Goal: Information Seeking & Learning: Learn about a topic

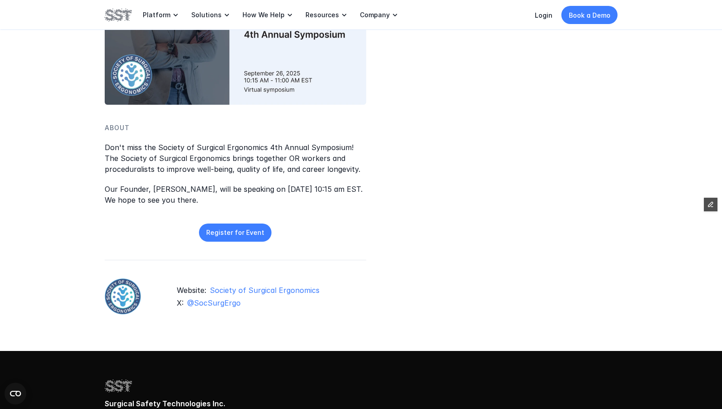
scroll to position [219, 0]
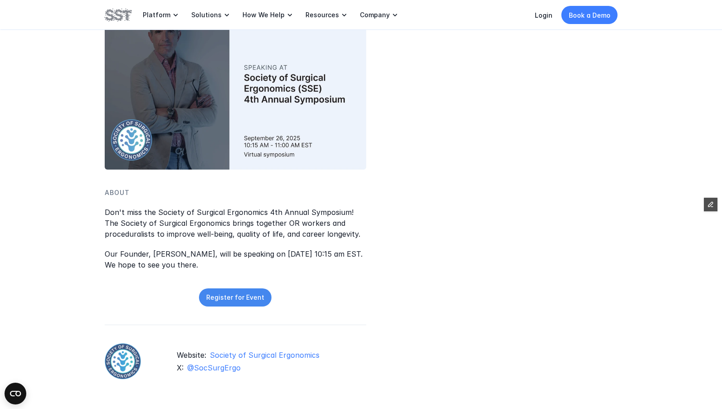
click at [223, 300] on p "Register for Event" at bounding box center [235, 297] width 58 height 10
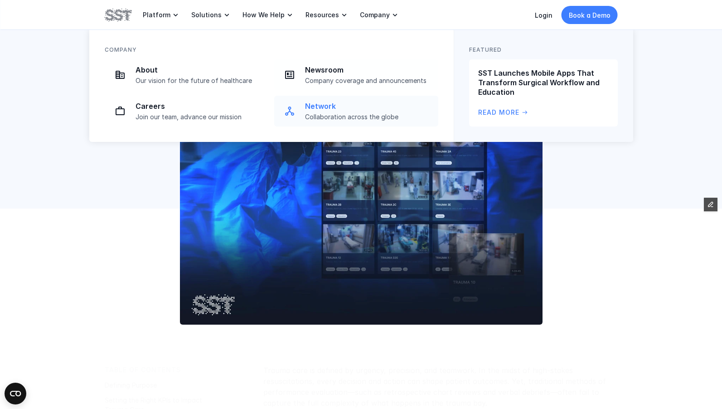
scroll to position [283, 0]
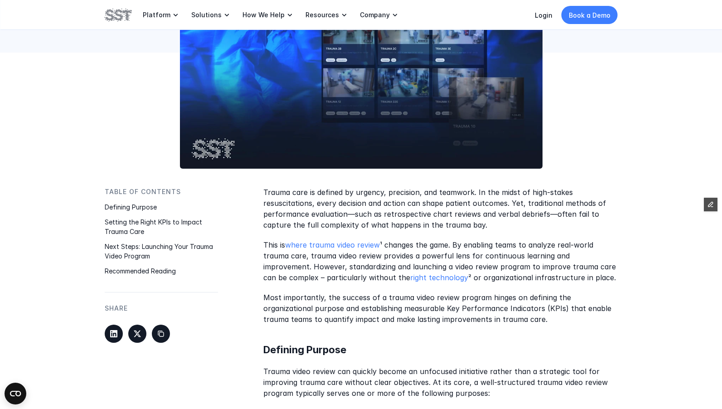
click at [481, 319] on p "Most importantly, the success of a trauma video review program hinges on defini…" at bounding box center [440, 308] width 354 height 33
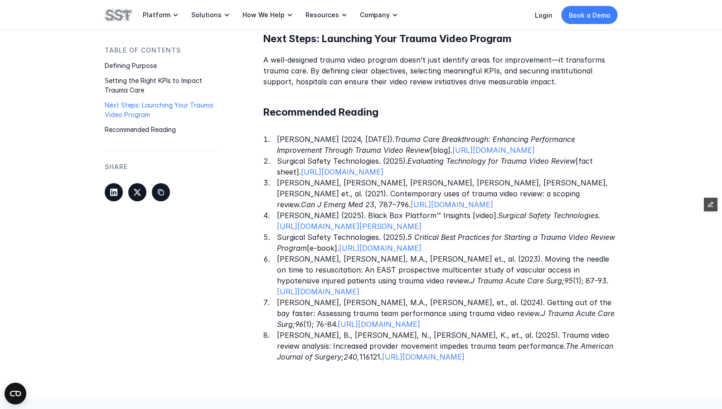
scroll to position [1016, 0]
click at [414, 277] on p "Dumas, R.P., Vella, M.A., Maiga, A.W., et., al. (2023). Moving the needle on ti…" at bounding box center [447, 275] width 341 height 44
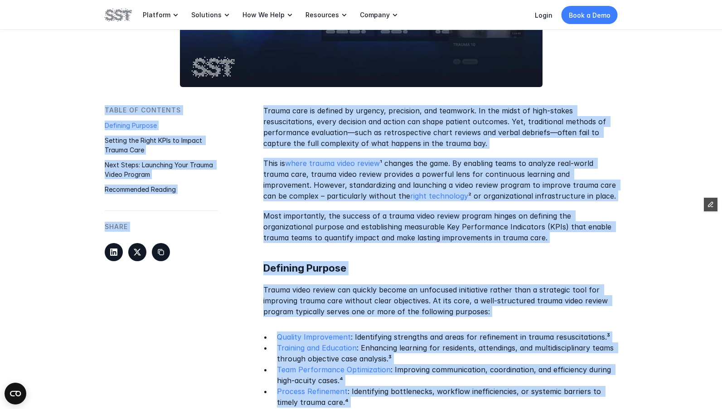
scroll to position [292, 0]
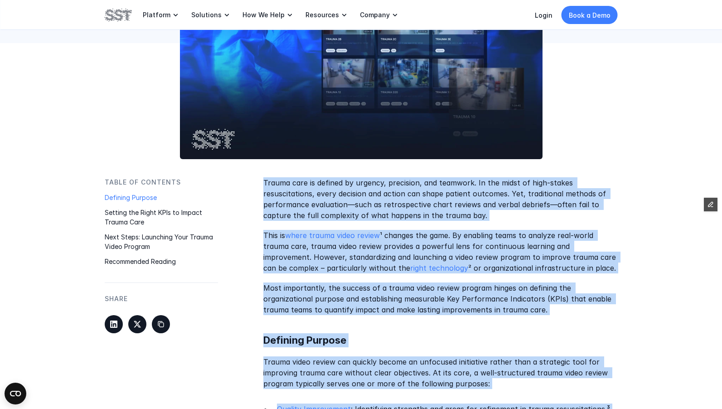
drag, startPoint x: 587, startPoint y: 338, endPoint x: 262, endPoint y: 181, distance: 361.2
copy div "Trauma care is defined by urgency, precision, and teamwork. In the midst of hig…"
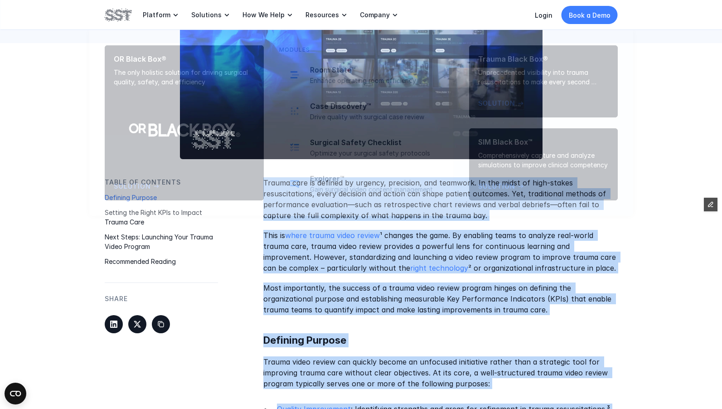
click at [441, 301] on p "Most importantly, the success of a trauma video review program hinges on defini…" at bounding box center [440, 298] width 354 height 33
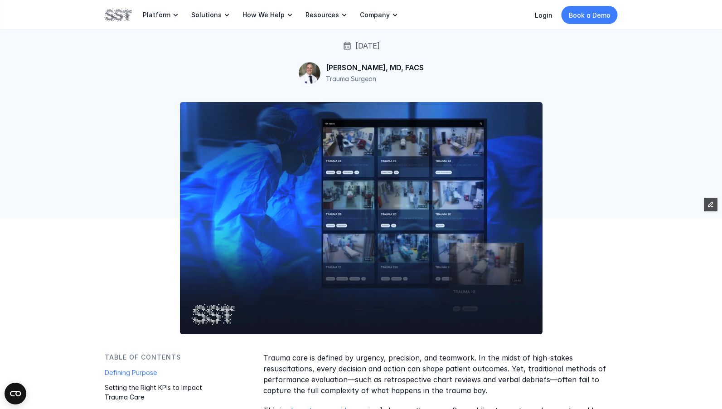
scroll to position [0, 0]
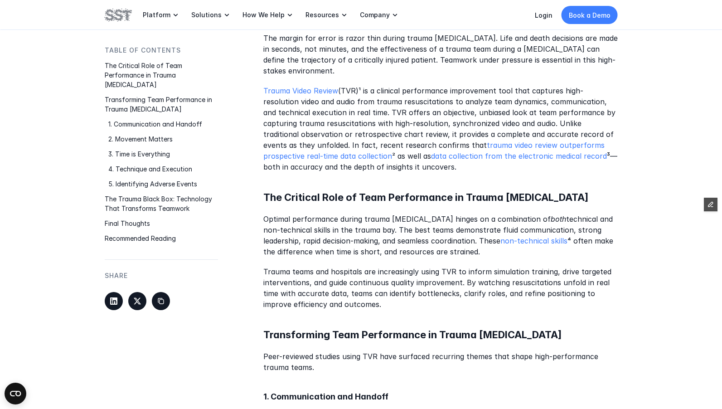
scroll to position [437, 0]
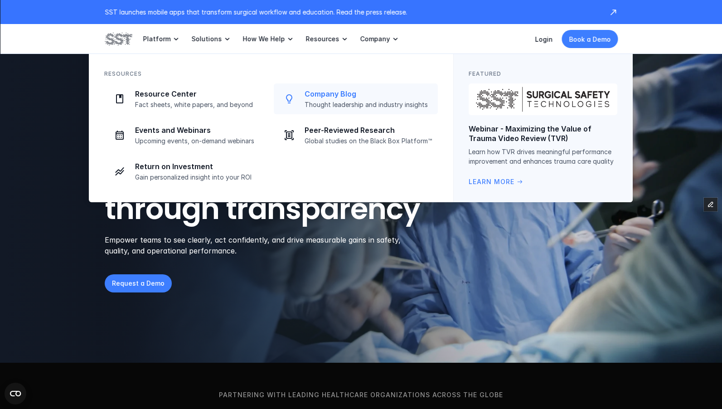
click at [334, 95] on p "Company Blog" at bounding box center [369, 94] width 128 height 10
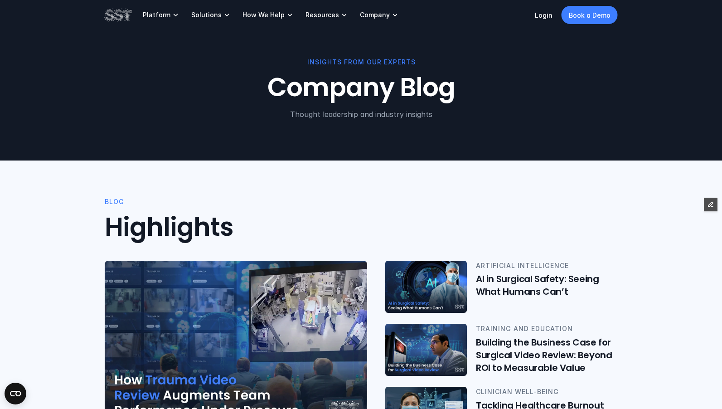
click at [225, 322] on img at bounding box center [236, 345] width 262 height 168
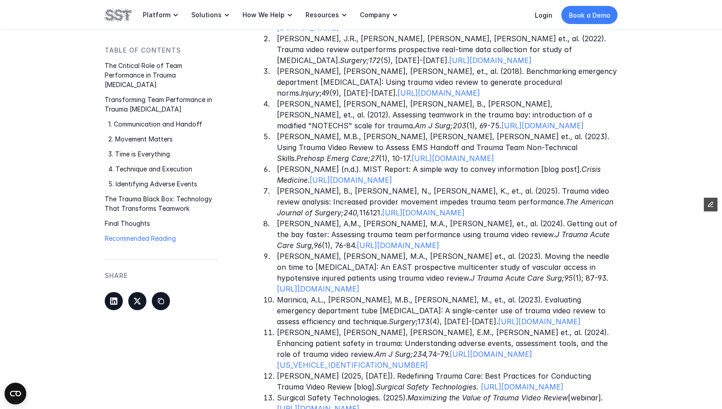
scroll to position [2477, 0]
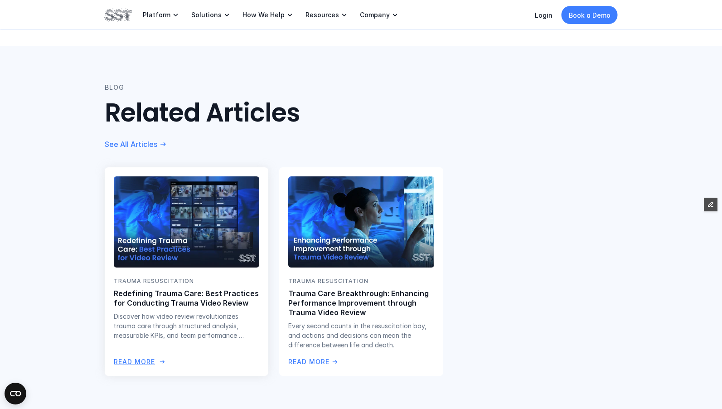
click at [196, 224] on img at bounding box center [186, 221] width 148 height 93
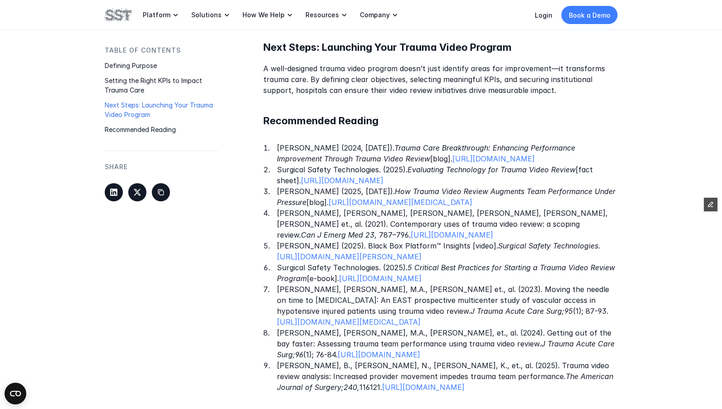
scroll to position [1023, 0]
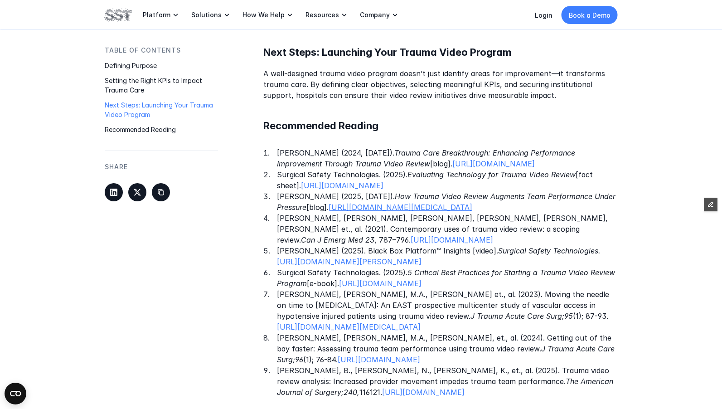
click at [377, 212] on link "https://www.surgicalsafety.com/blog/team-performance-trauma-resuscitation" at bounding box center [401, 207] width 144 height 9
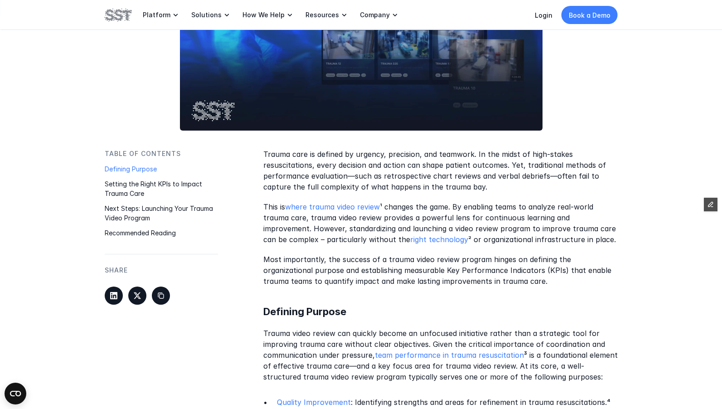
scroll to position [426, 0]
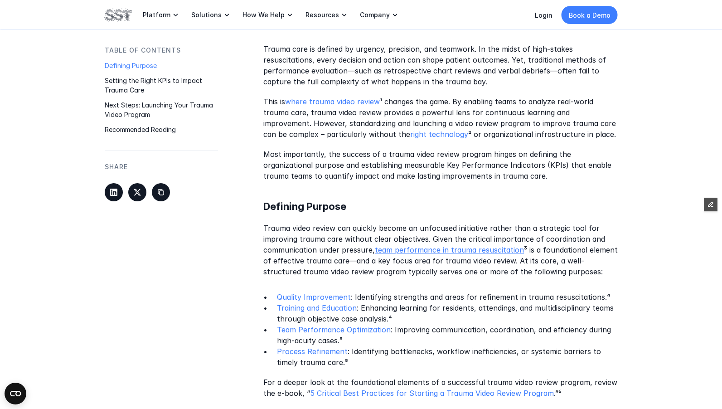
click at [432, 247] on link "team performance in trauma resuscitation" at bounding box center [449, 249] width 149 height 9
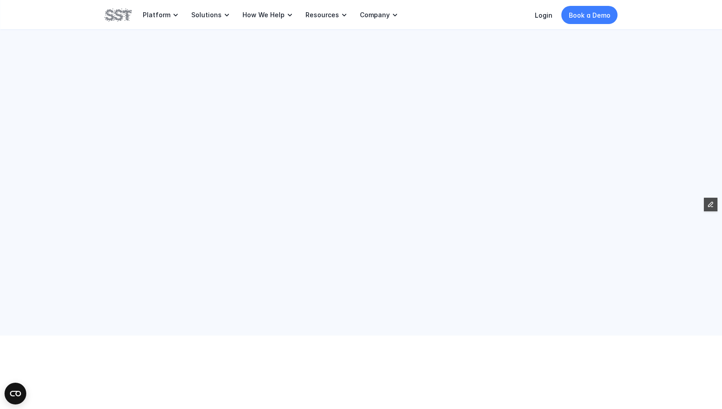
scroll to position [426, 0]
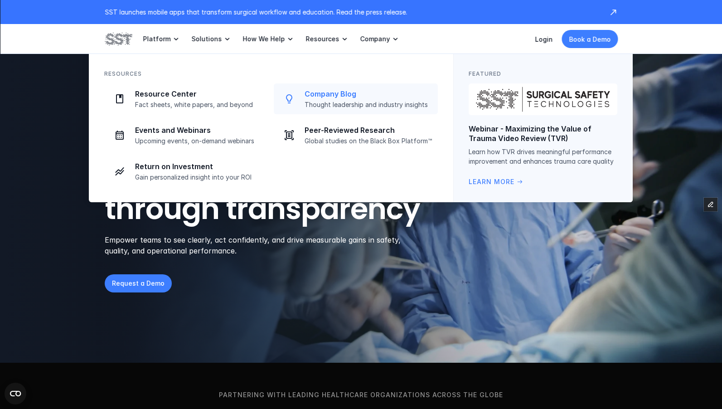
click at [350, 110] on link "Company Blog Thought leadership and industry insights" at bounding box center [356, 98] width 164 height 31
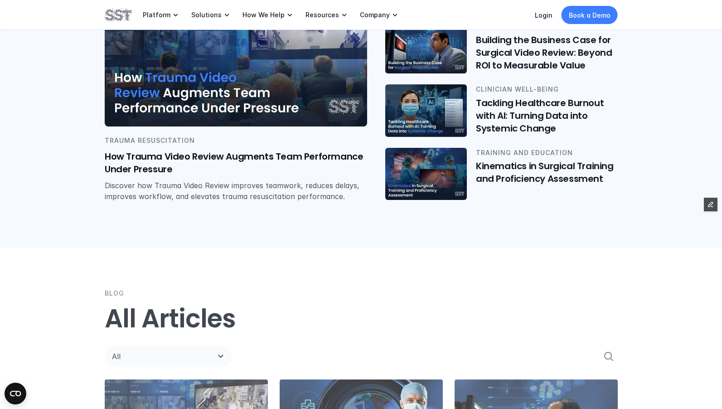
scroll to position [305, 0]
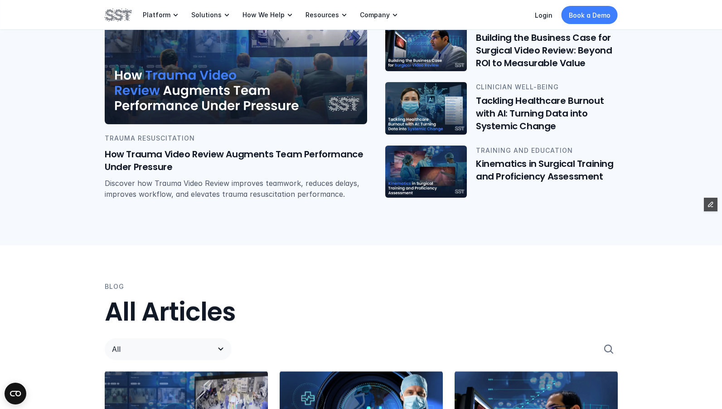
click at [159, 350] on p "All" at bounding box center [159, 349] width 94 height 11
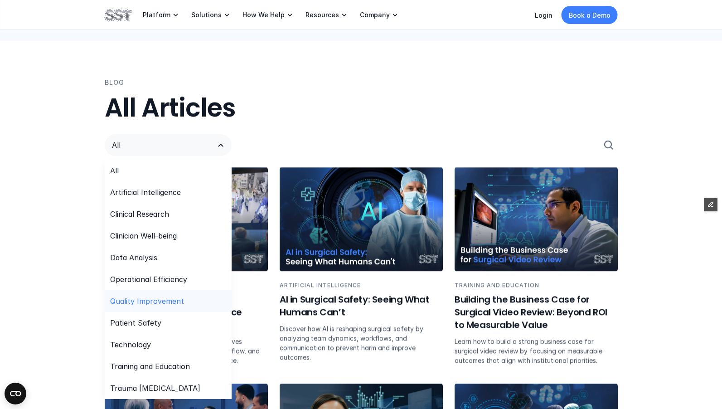
scroll to position [509, 0]
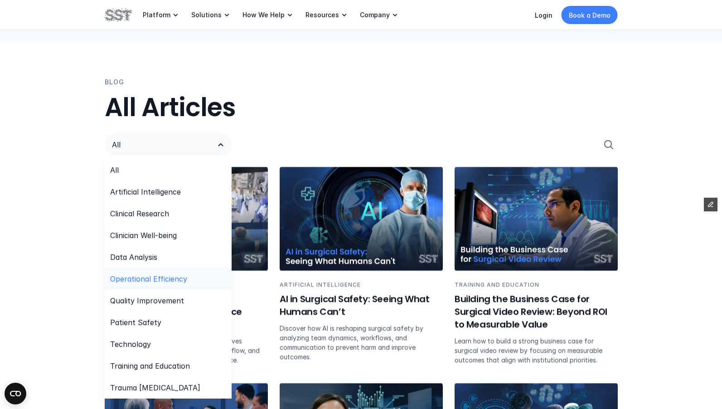
click at [172, 275] on p "Operational Efficiency" at bounding box center [148, 278] width 77 height 11
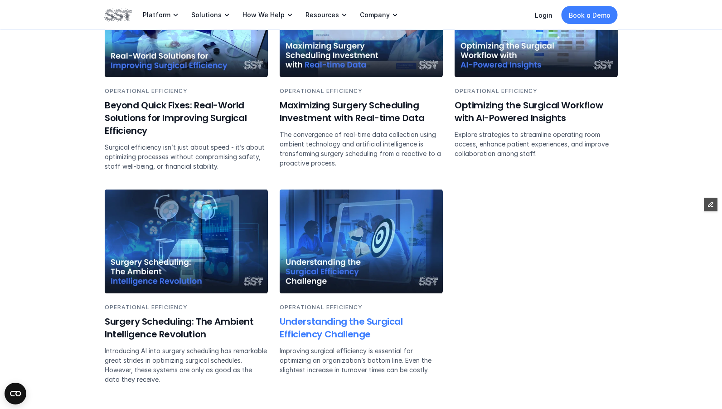
scroll to position [705, 0]
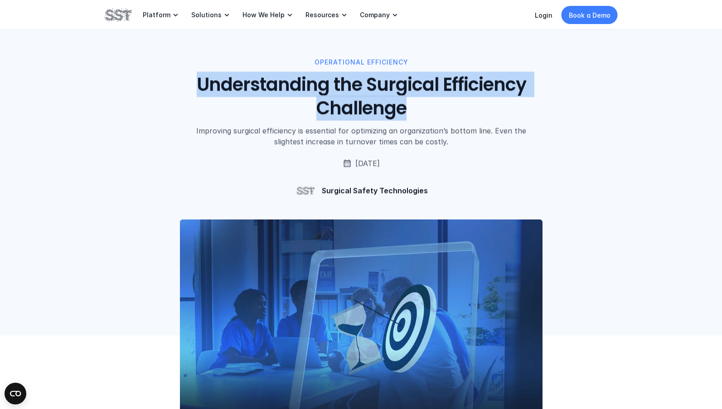
drag, startPoint x: 195, startPoint y: 79, endPoint x: 420, endPoint y: 116, distance: 227.9
click at [420, 116] on h1 "Understanding the Surgical Efficiency Challenge" at bounding box center [361, 96] width 411 height 47
copy h1 "Understanding the Surgical Efficiency Challenge"
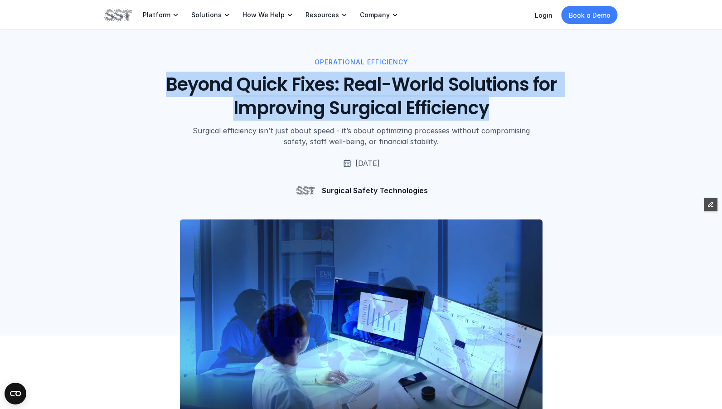
drag, startPoint x: 164, startPoint y: 77, endPoint x: 504, endPoint y: 110, distance: 341.5
click at [504, 110] on h1 "Beyond Quick Fixes: Real-World Solutions for Improving Surgical Efficiency" at bounding box center [361, 96] width 411 height 47
copy h1 "Beyond Quick Fixes: Real-World Solutions for Improving Surgical Efficiency"
